Goal: Transaction & Acquisition: Purchase product/service

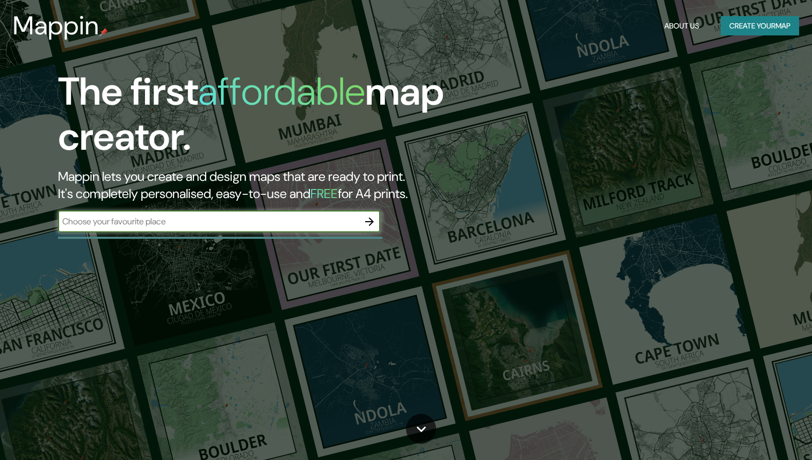
click at [185, 221] on input "text" at bounding box center [208, 221] width 301 height 12
type input "aranda de duero"
click at [372, 221] on icon "button" at bounding box center [369, 222] width 9 height 9
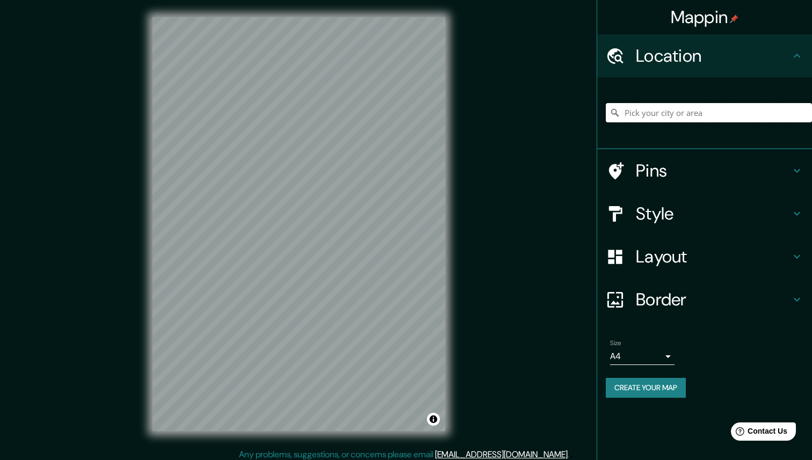
click at [664, 116] on input "Pick your city or area" at bounding box center [709, 112] width 206 height 19
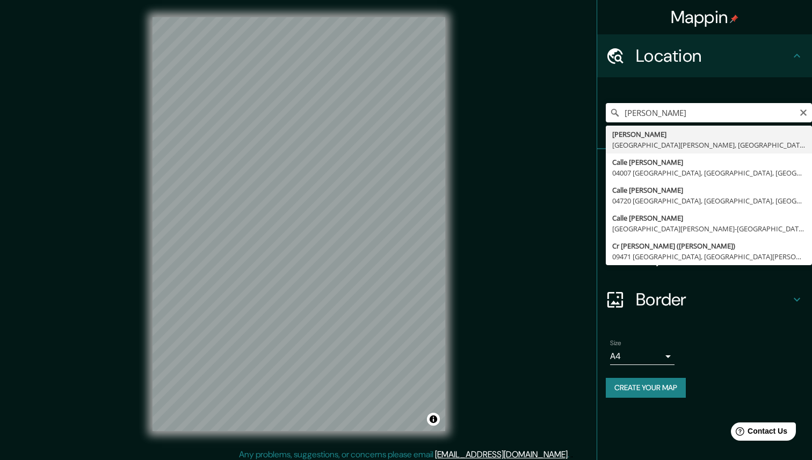
type input "Aranda de Duero, provincia de Burgos, España"
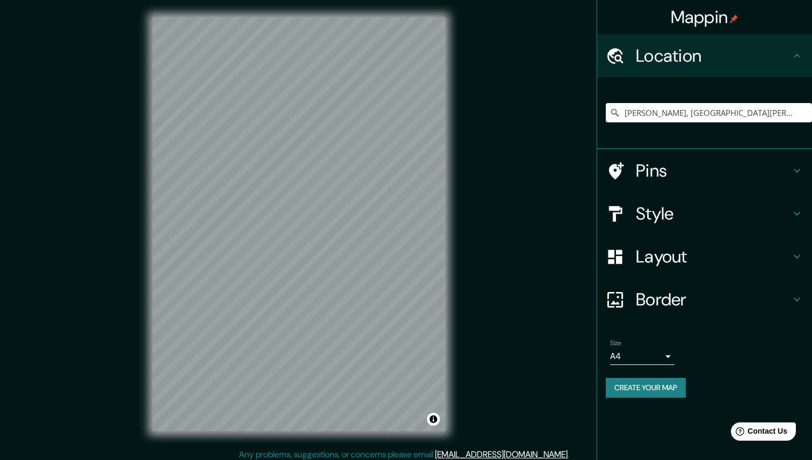
click at [682, 208] on h4 "Style" at bounding box center [713, 213] width 155 height 21
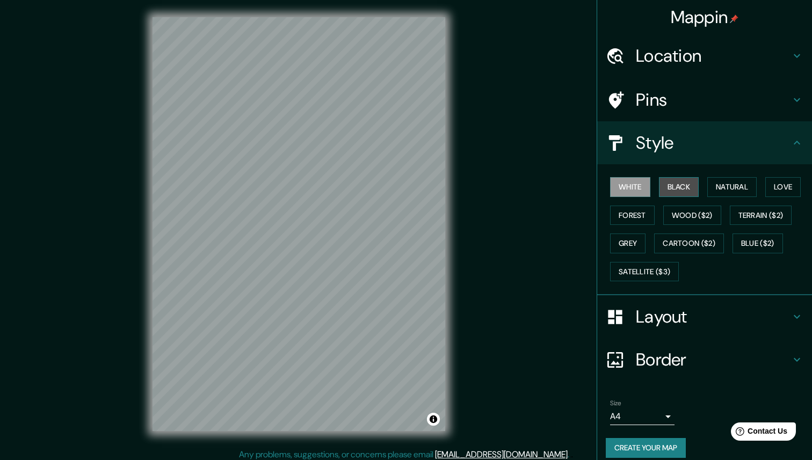
click at [682, 188] on button "Black" at bounding box center [679, 187] width 40 height 20
click at [638, 448] on button "Create your map" at bounding box center [646, 448] width 80 height 20
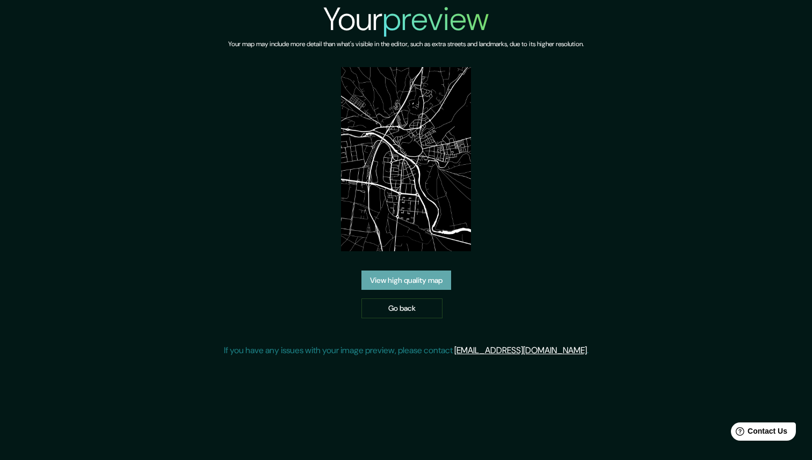
click at [404, 282] on link "View high quality map" at bounding box center [407, 281] width 90 height 20
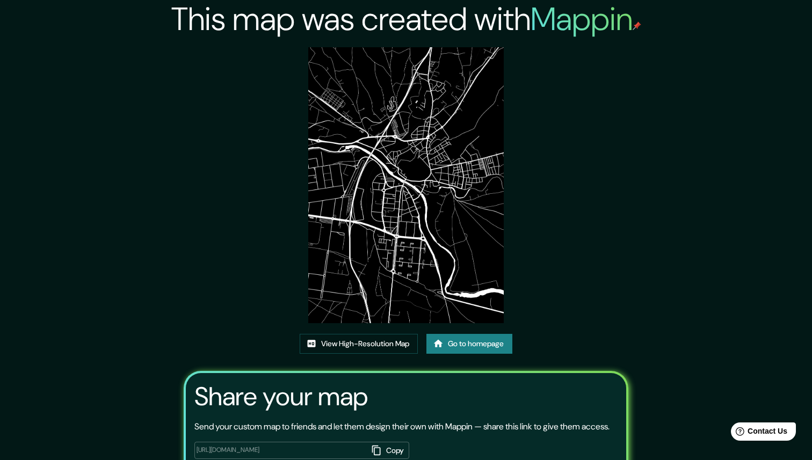
scroll to position [21, 0]
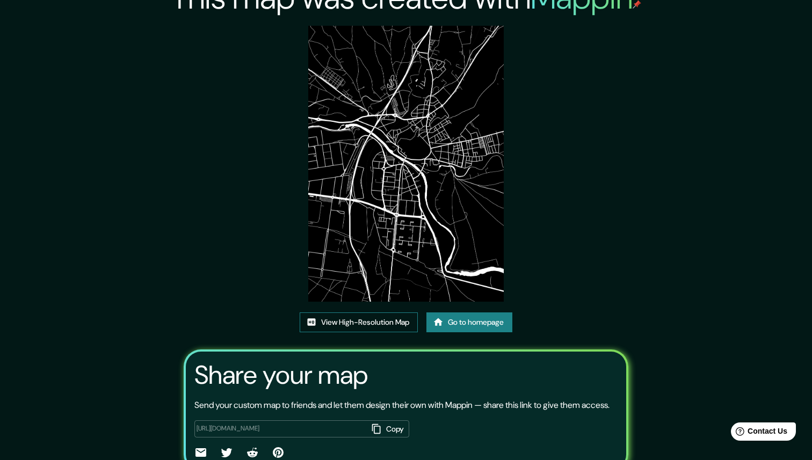
click at [408, 321] on link "View High-Resolution Map" at bounding box center [359, 323] width 118 height 20
